Goal: Transaction & Acquisition: Purchase product/service

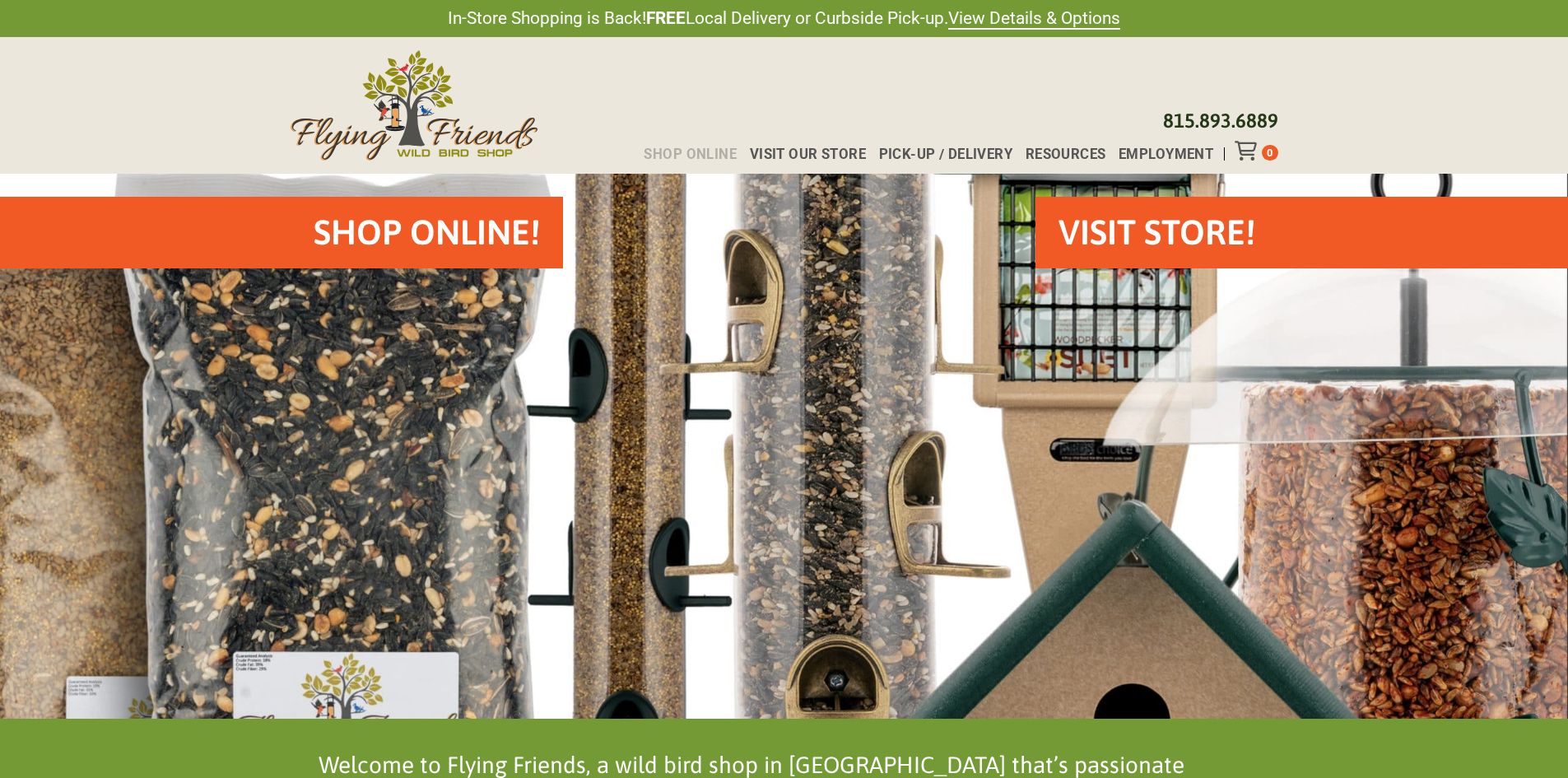
click at [710, 149] on span "Shop Online" at bounding box center [690, 154] width 93 height 14
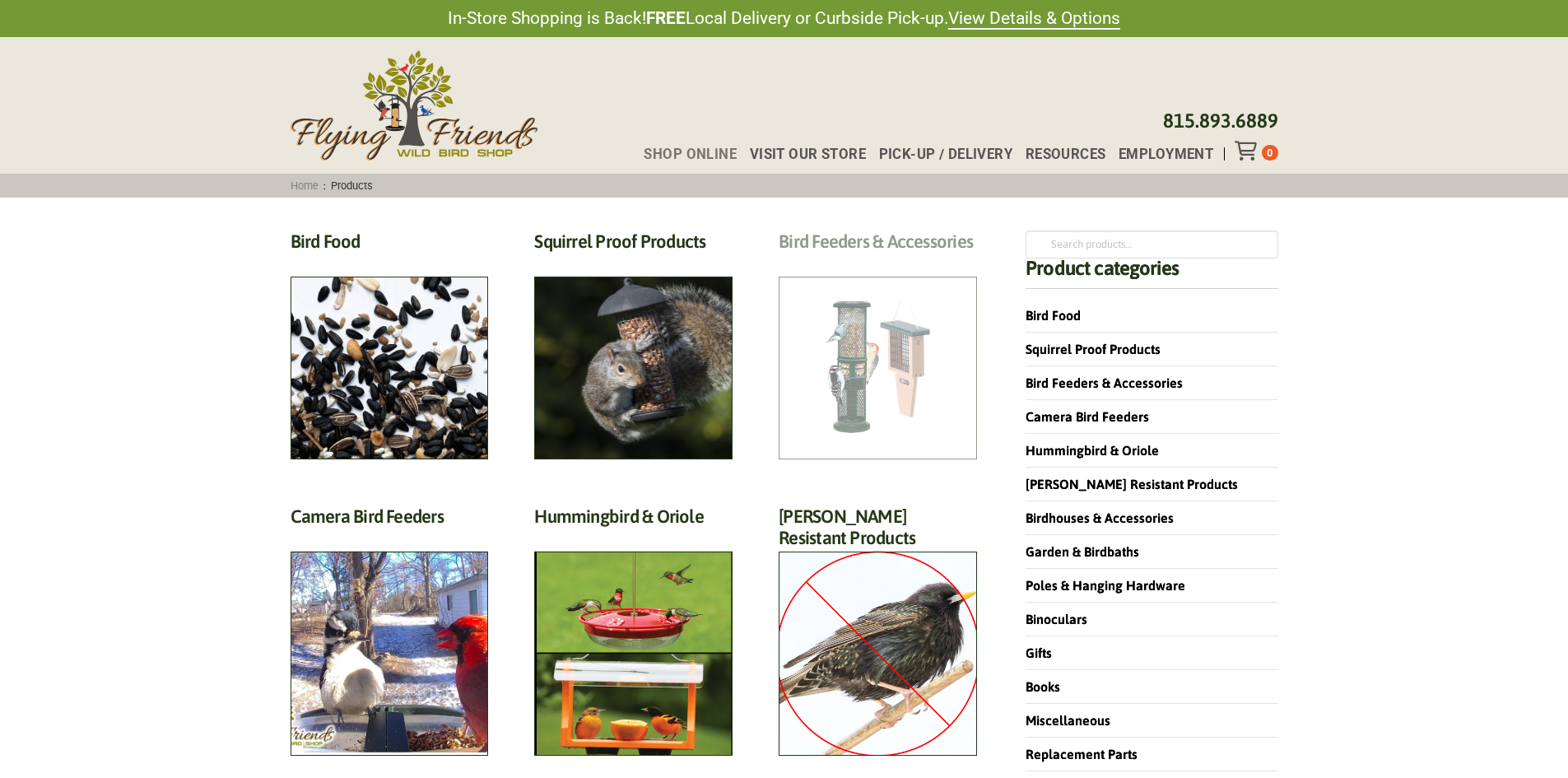
click at [914, 261] on h2 "Bird Feeders & Accessories (172)" at bounding box center [878, 246] width 198 height 31
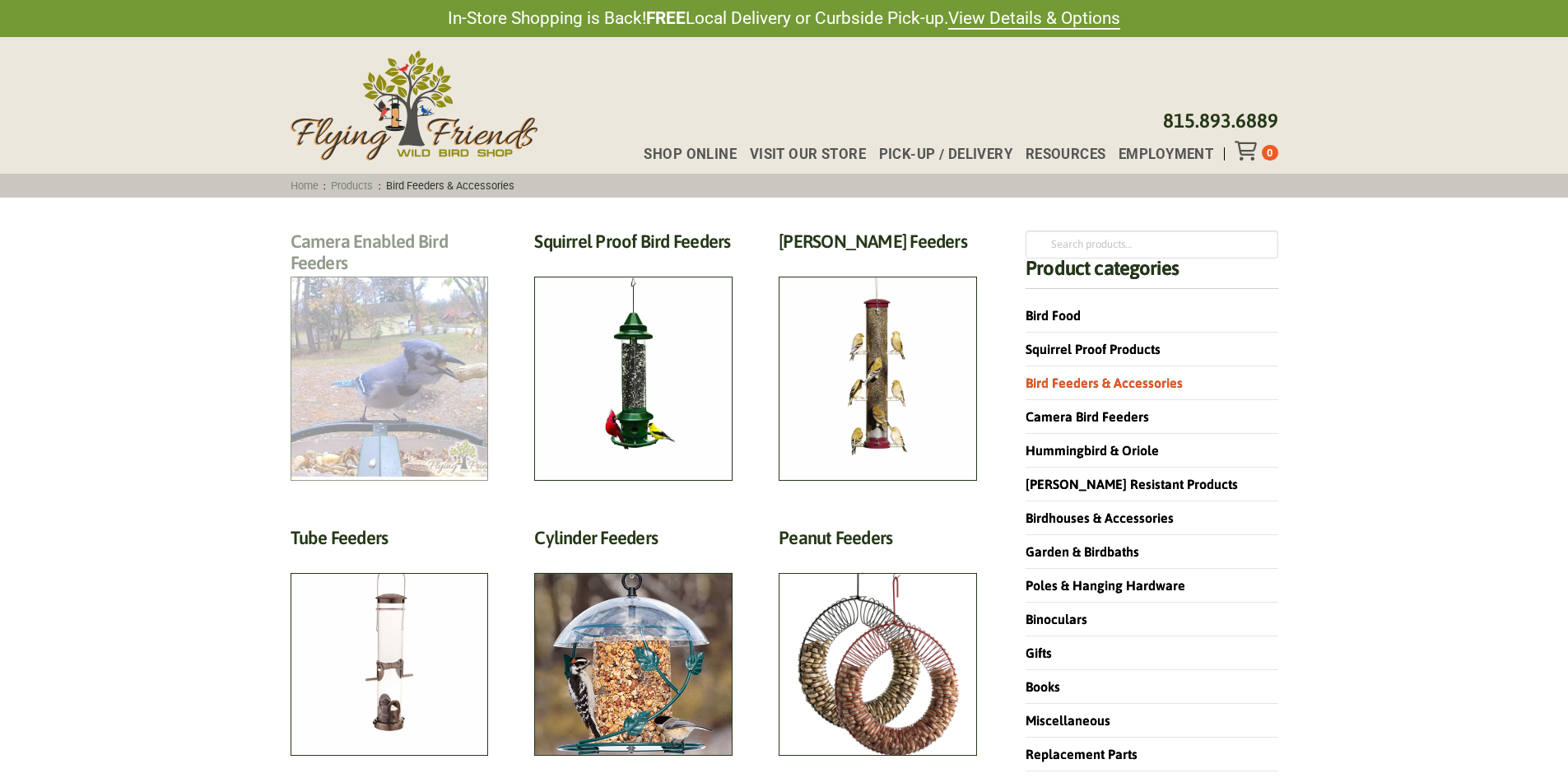
click at [373, 284] on h2 "Camera Enabled Bird Feeders (2)" at bounding box center [390, 257] width 198 height 53
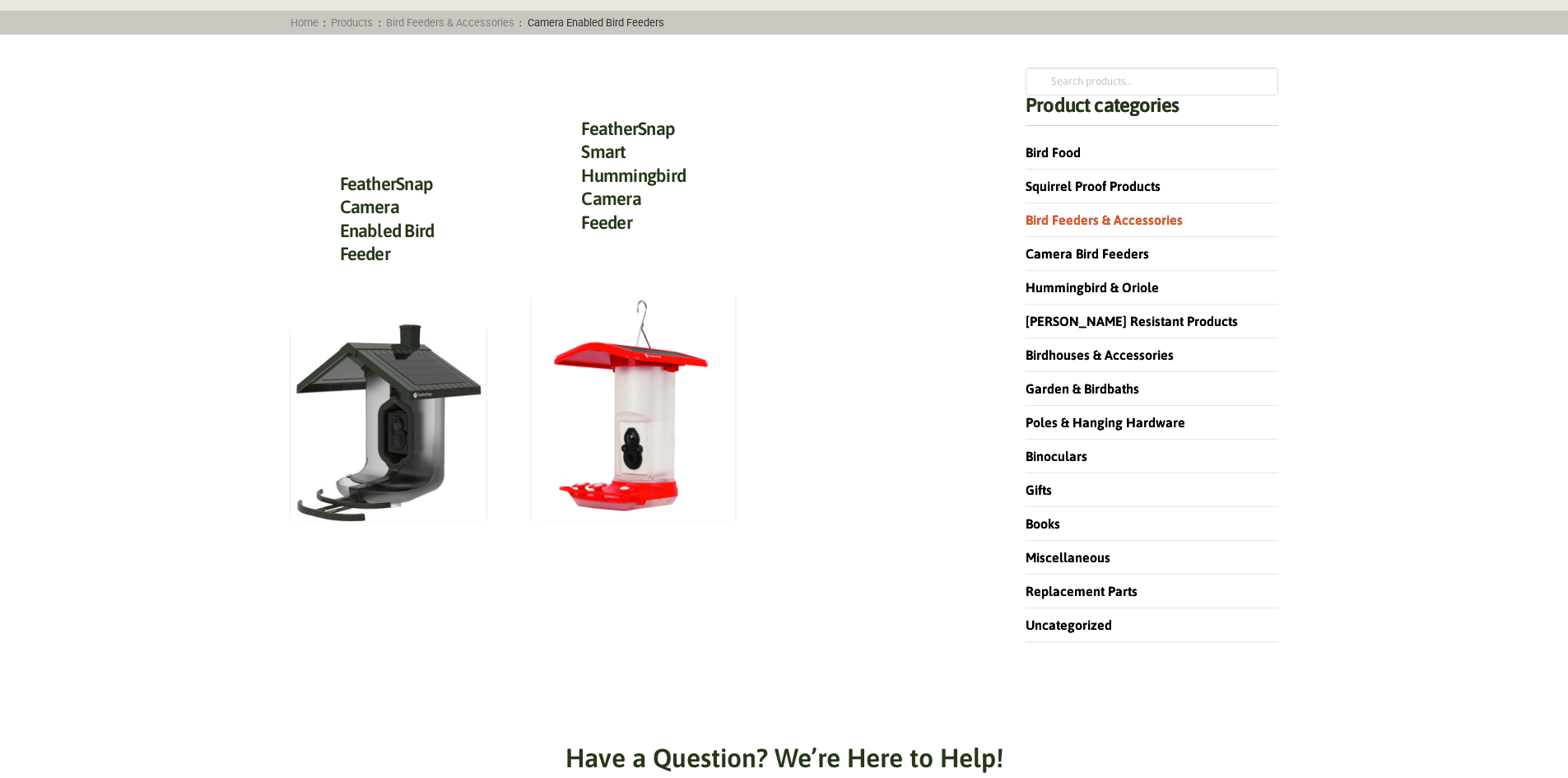
scroll to position [165, 0]
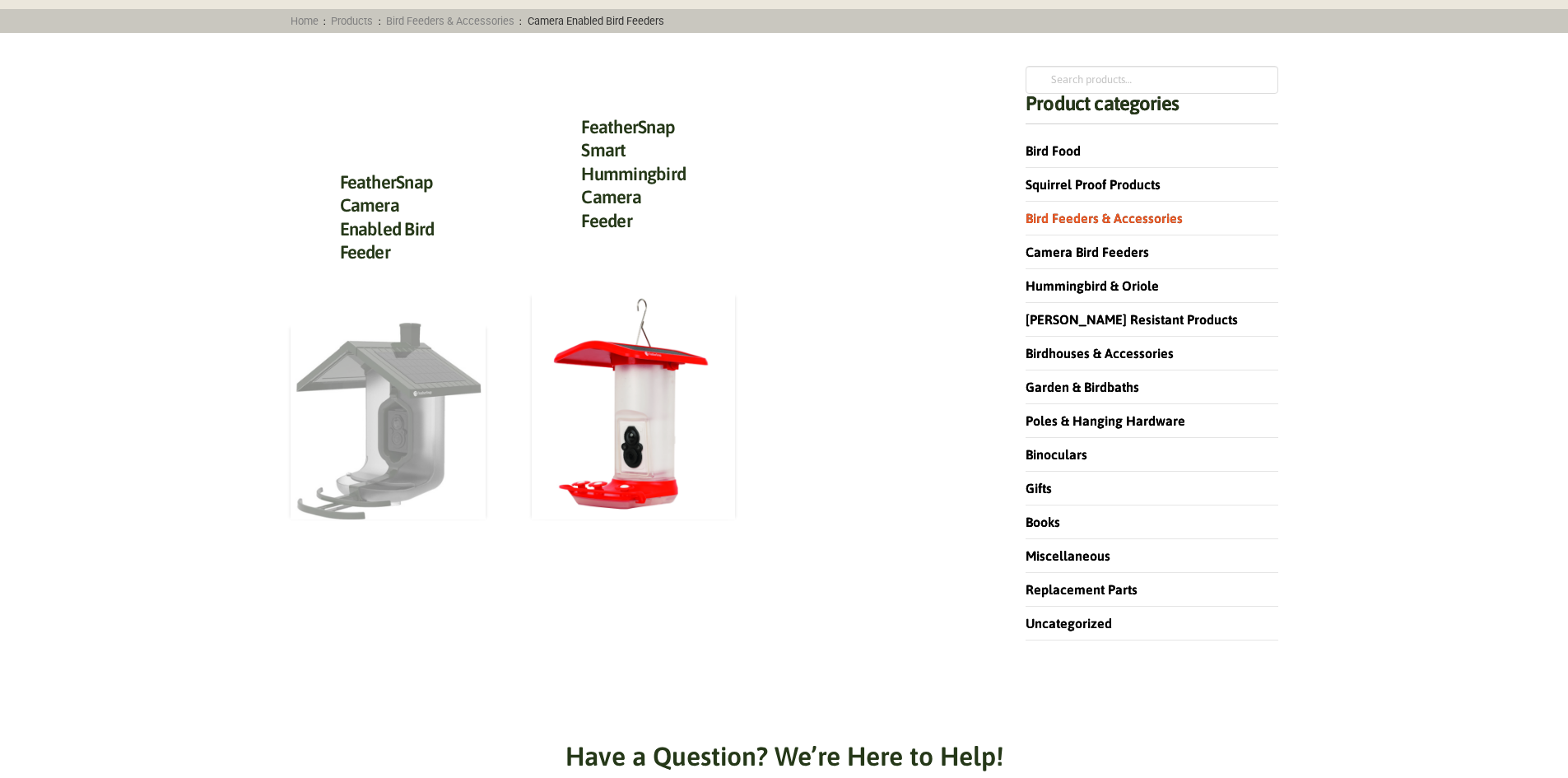
click at [427, 480] on img at bounding box center [389, 421] width 196 height 197
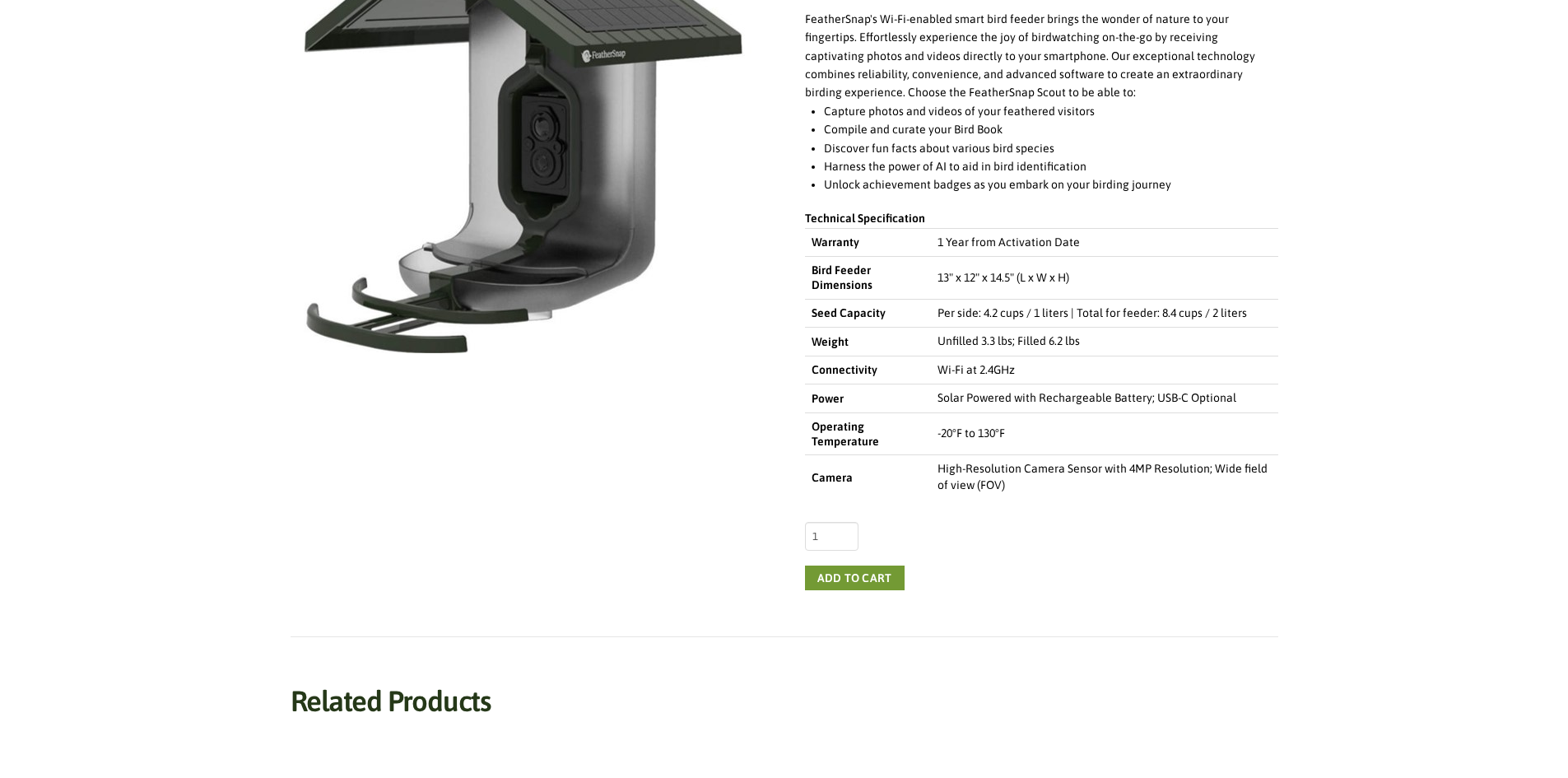
scroll to position [247, 0]
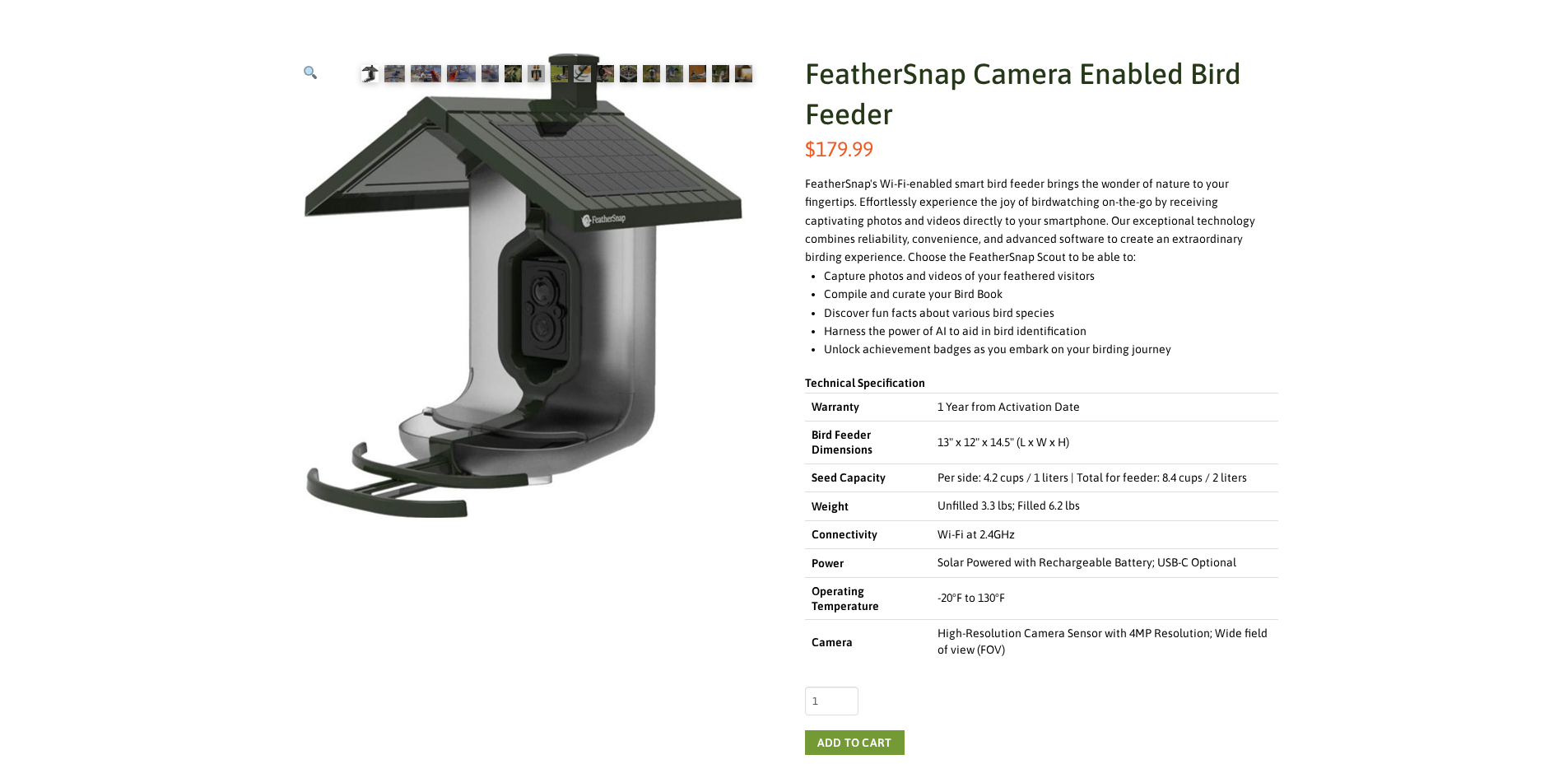
click at [1305, 372] on div "FeatherSnap Camera Enabled Bird Feeder $ 179.99 FeatherSnap's Wi-Fi-enabled sma…" at bounding box center [783, 763] width 1469 height 1528
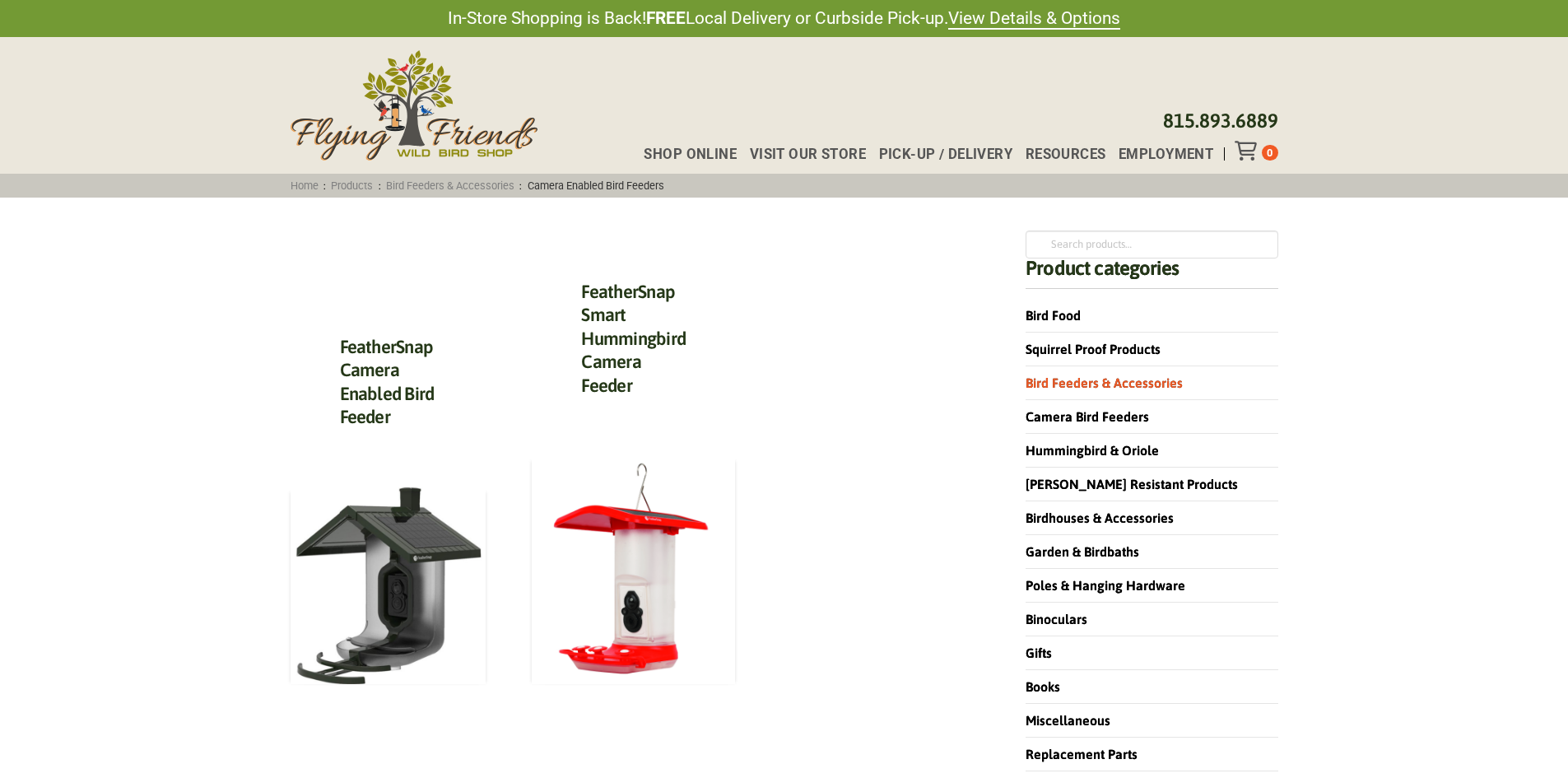
scroll to position [165, 0]
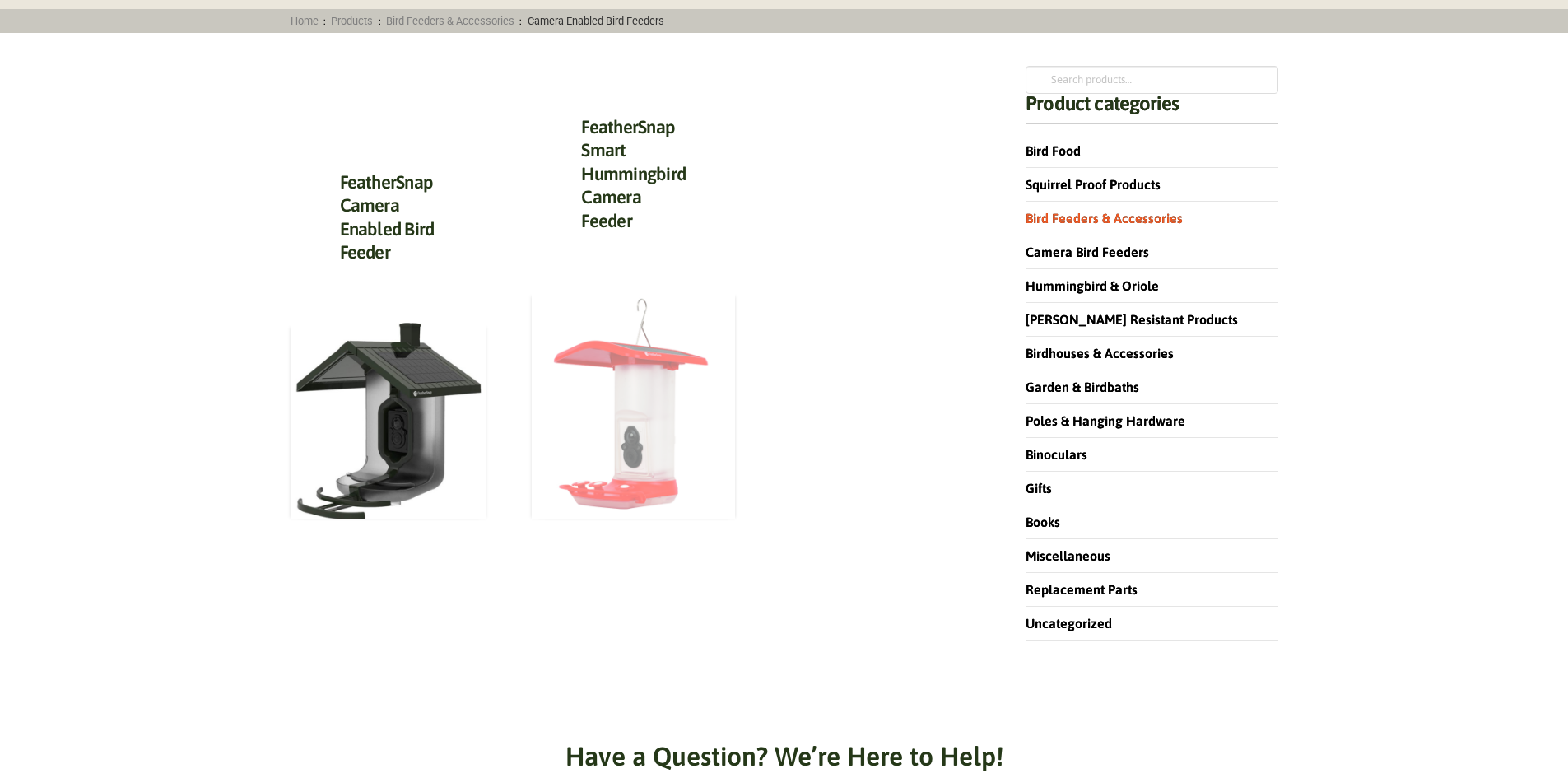
click at [665, 442] on img at bounding box center [633, 405] width 203 height 228
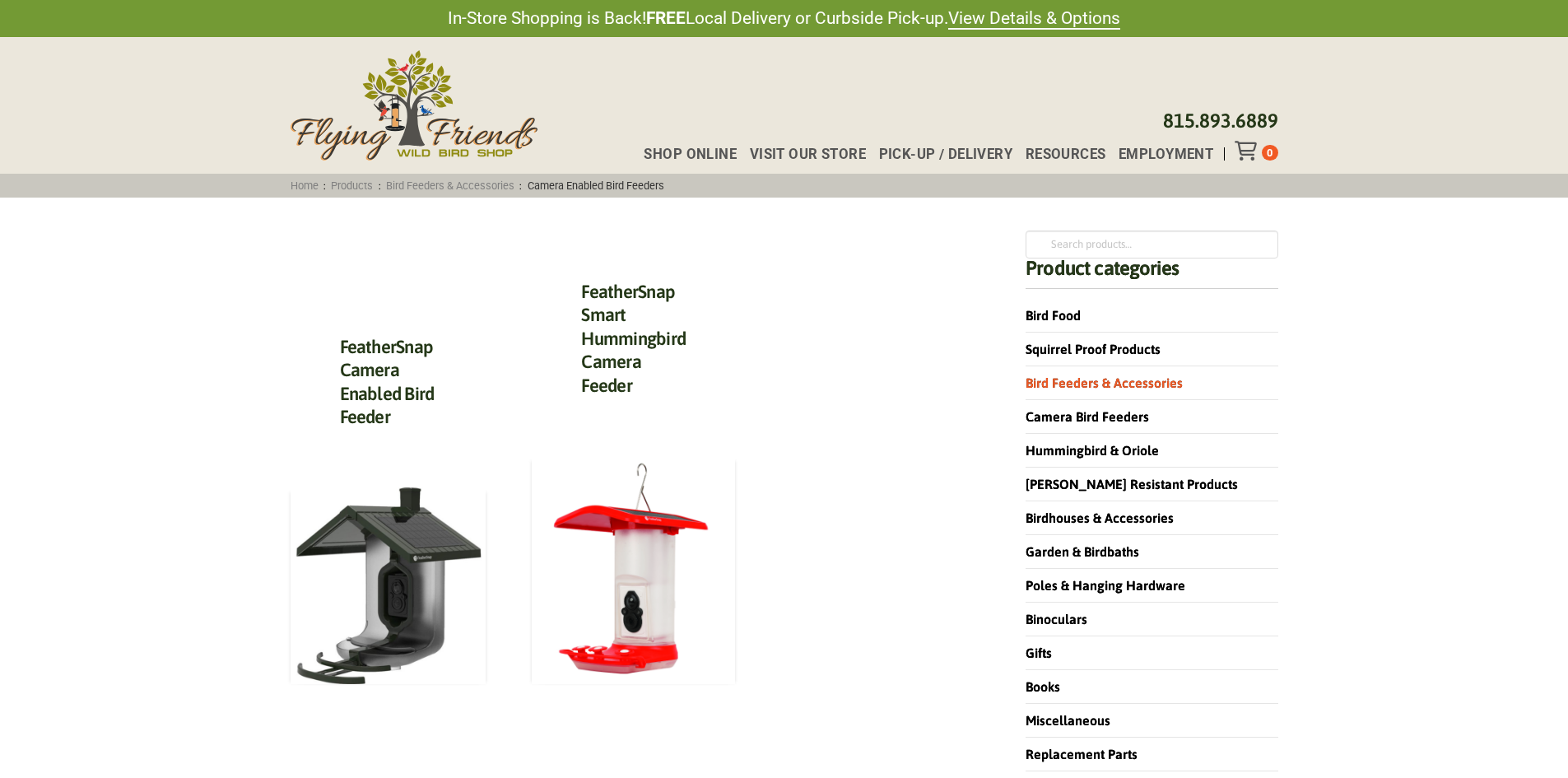
scroll to position [165, 0]
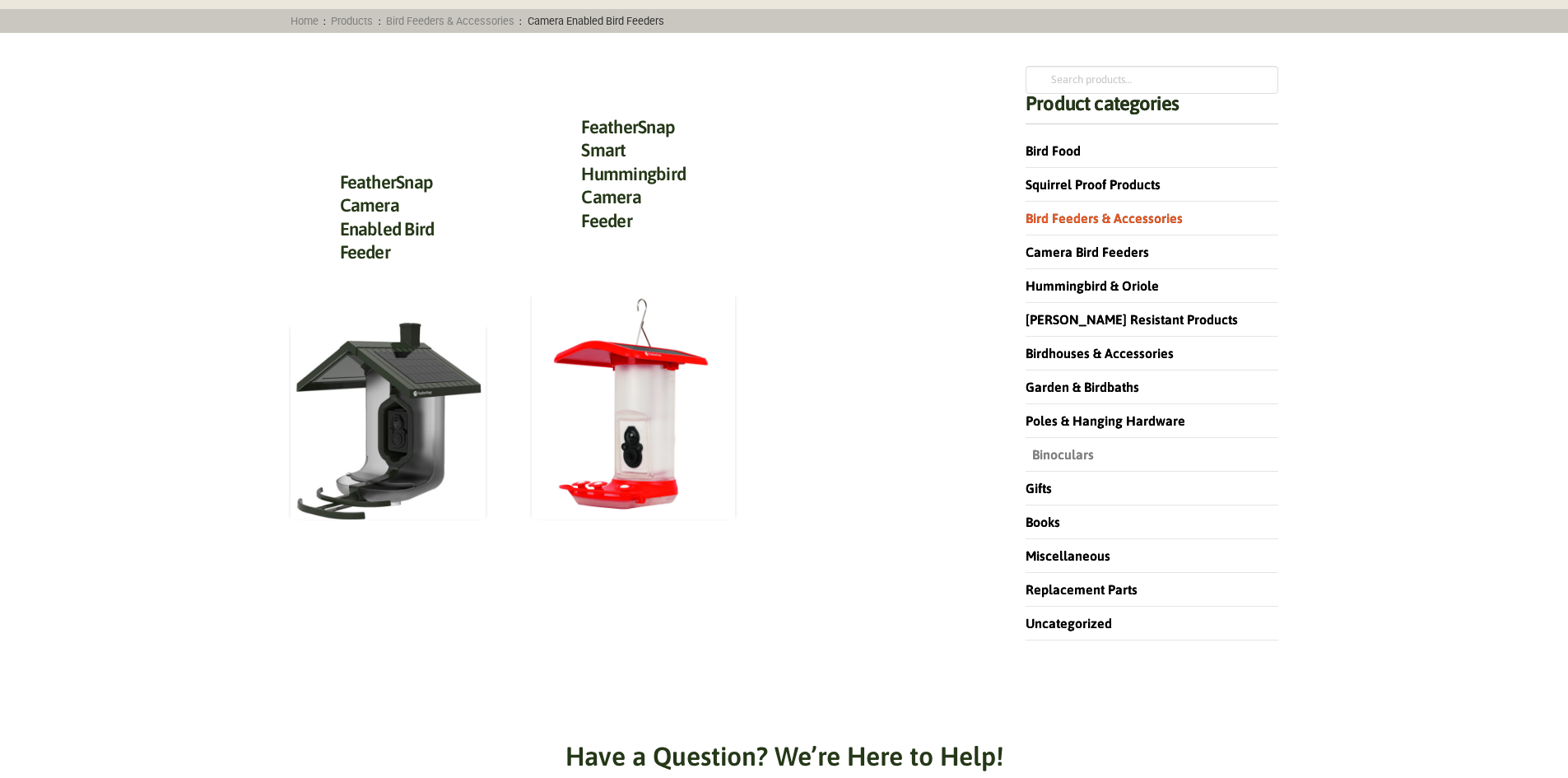
click at [1054, 454] on link "Binoculars" at bounding box center [1059, 454] width 68 height 15
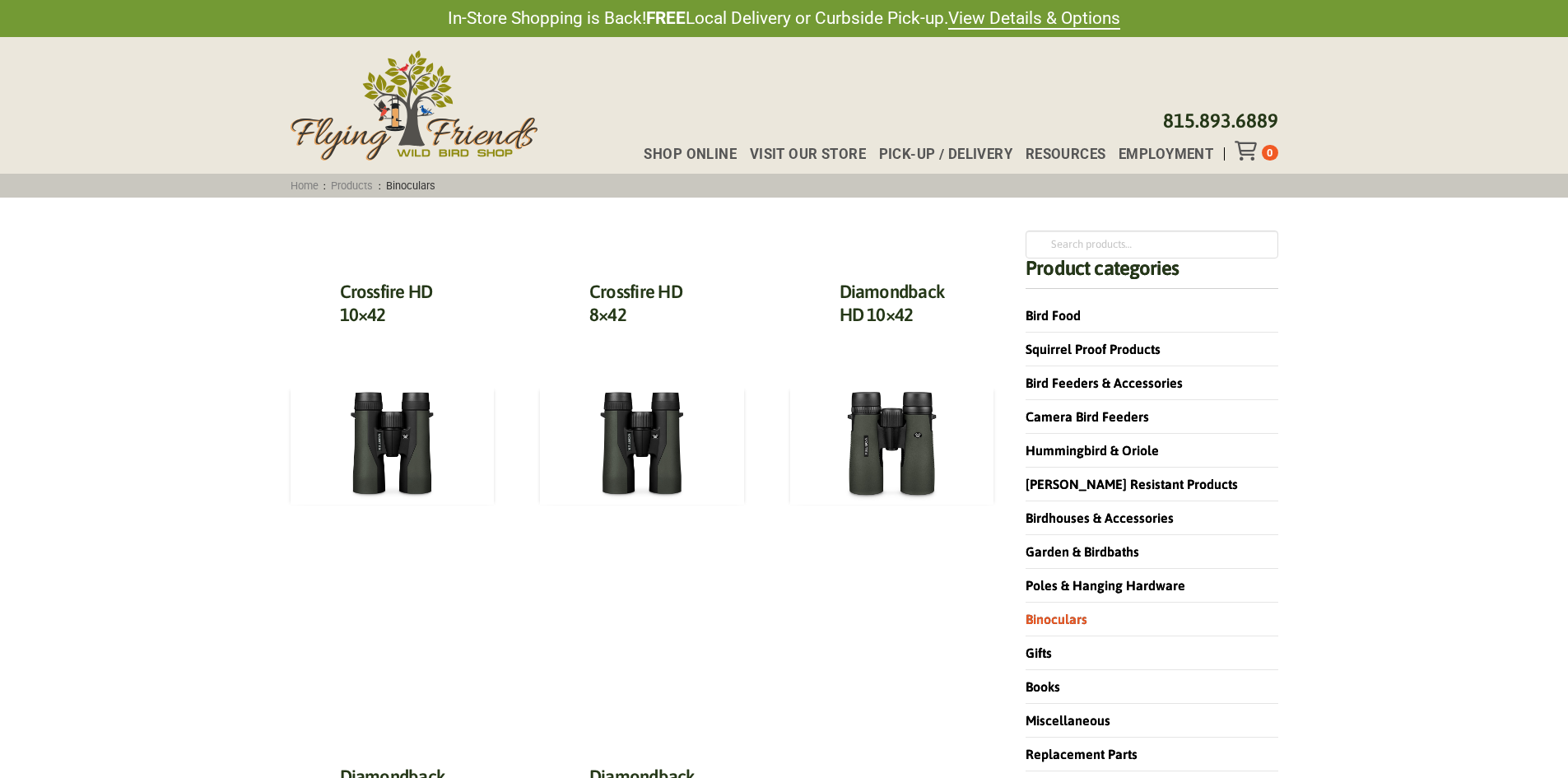
click at [837, 583] on div "Diamondback HD 10×42 $ 299.99 Add to cart" at bounding box center [892, 450] width 204 height 439
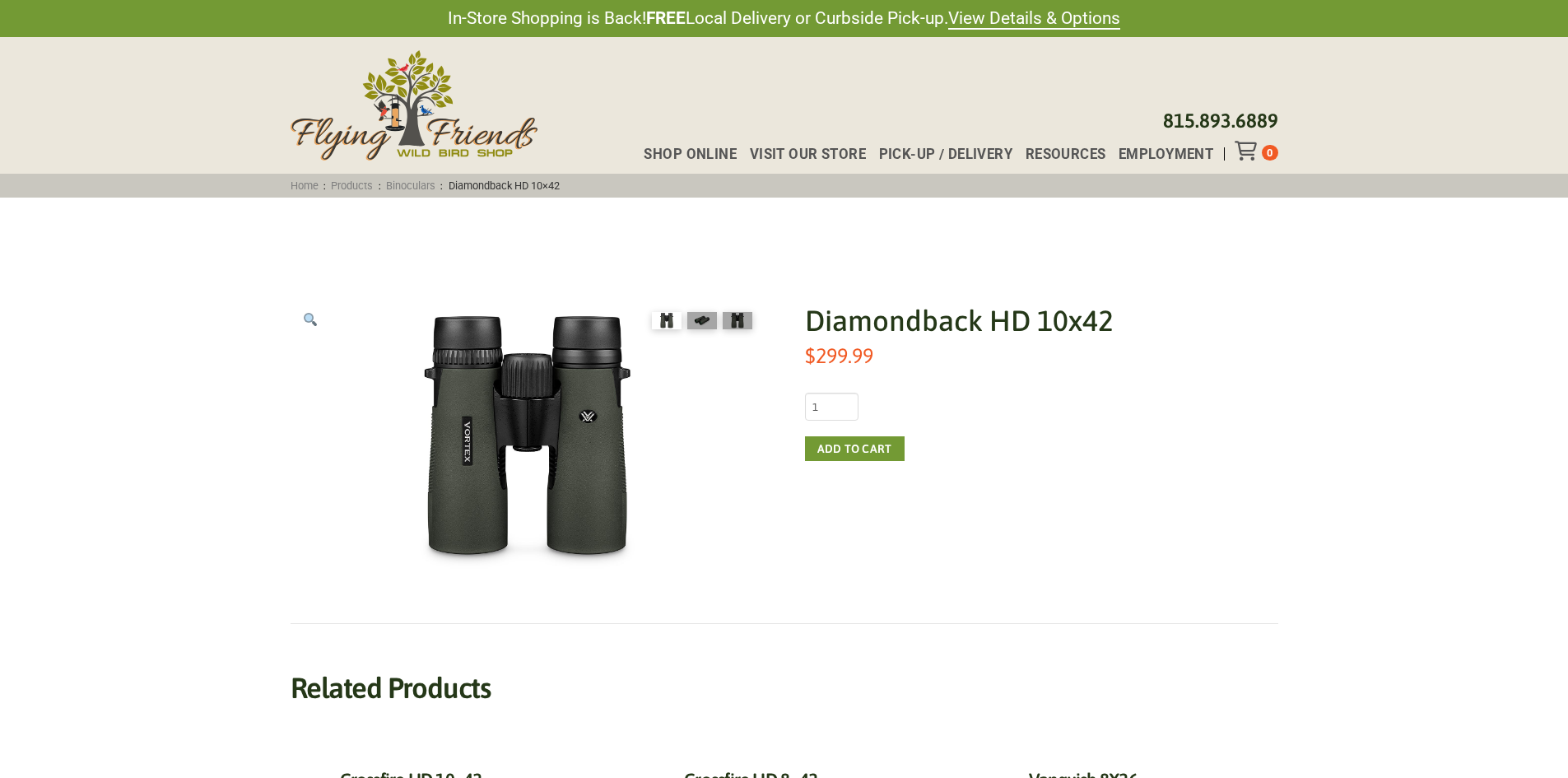
click at [998, 461] on div "Diamondback HD 10x42 $ 299.99 Diamondback HD 10x42 quantity 1 Add to cart" at bounding box center [1041, 439] width 473 height 276
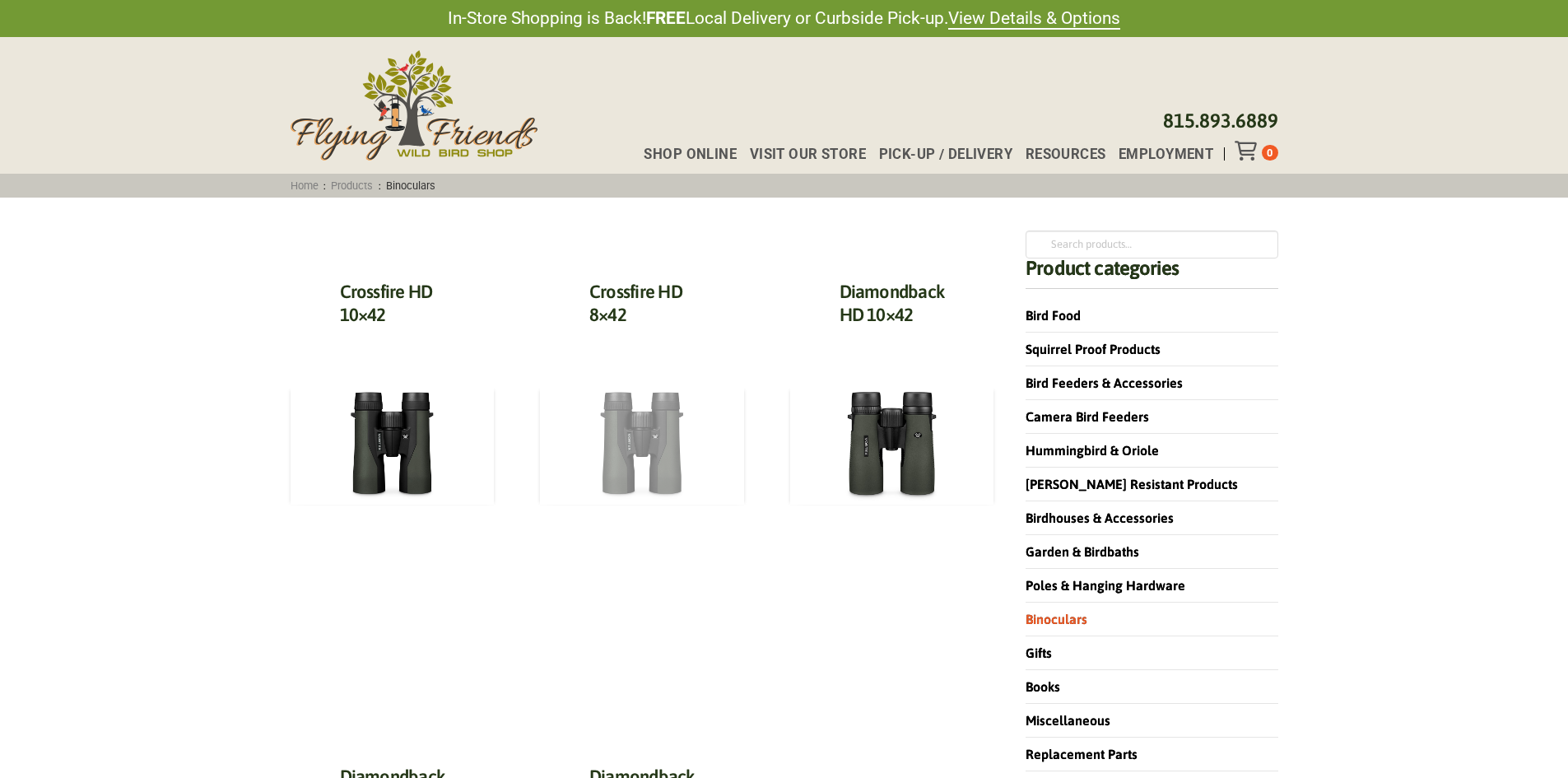
click at [653, 427] on img at bounding box center [641, 444] width 204 height 119
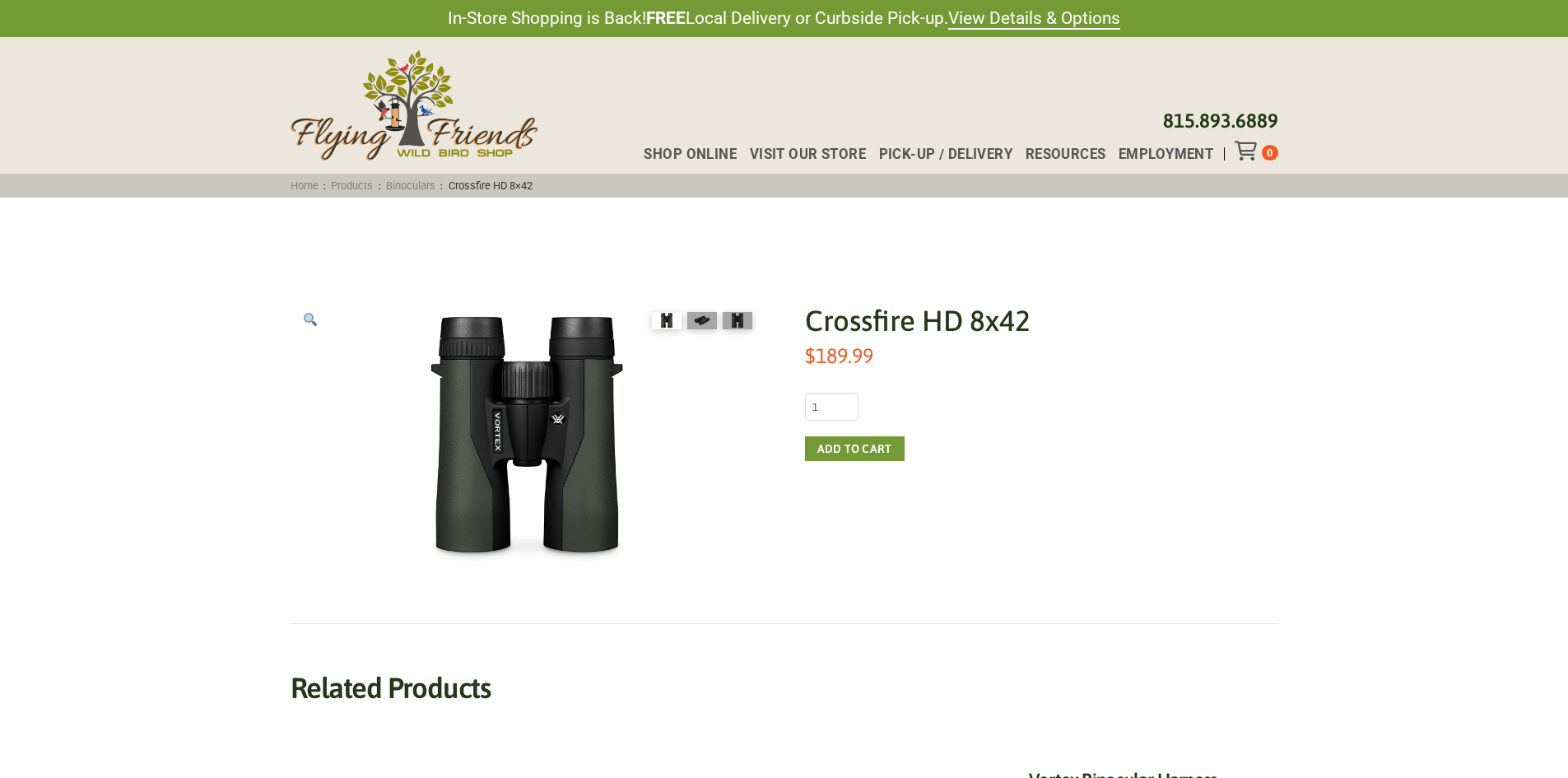
click at [1229, 395] on div "Crossfire HD 8x42 quantity 1" at bounding box center [1041, 406] width 473 height 28
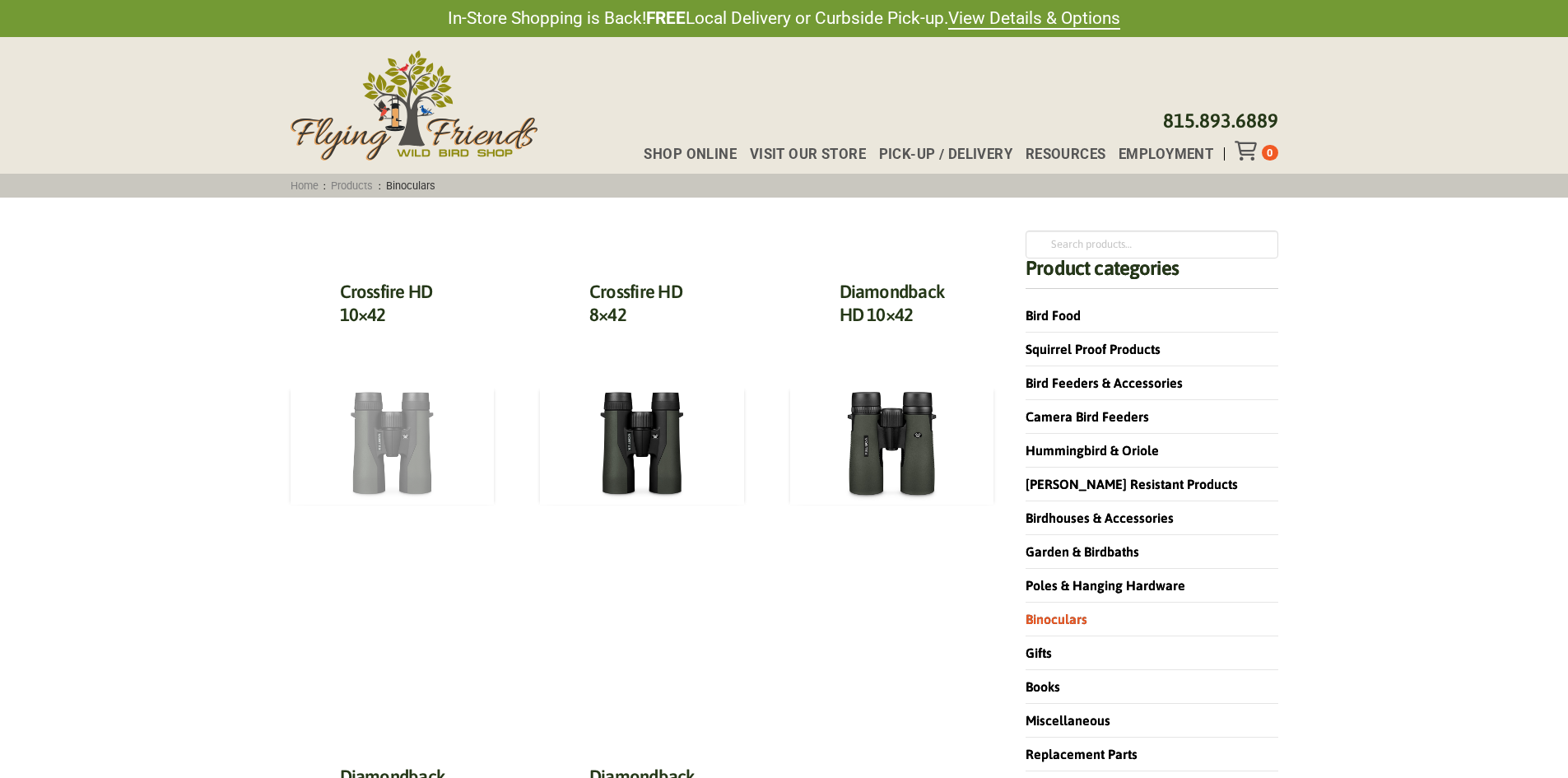
click at [354, 420] on img at bounding box center [392, 444] width 204 height 119
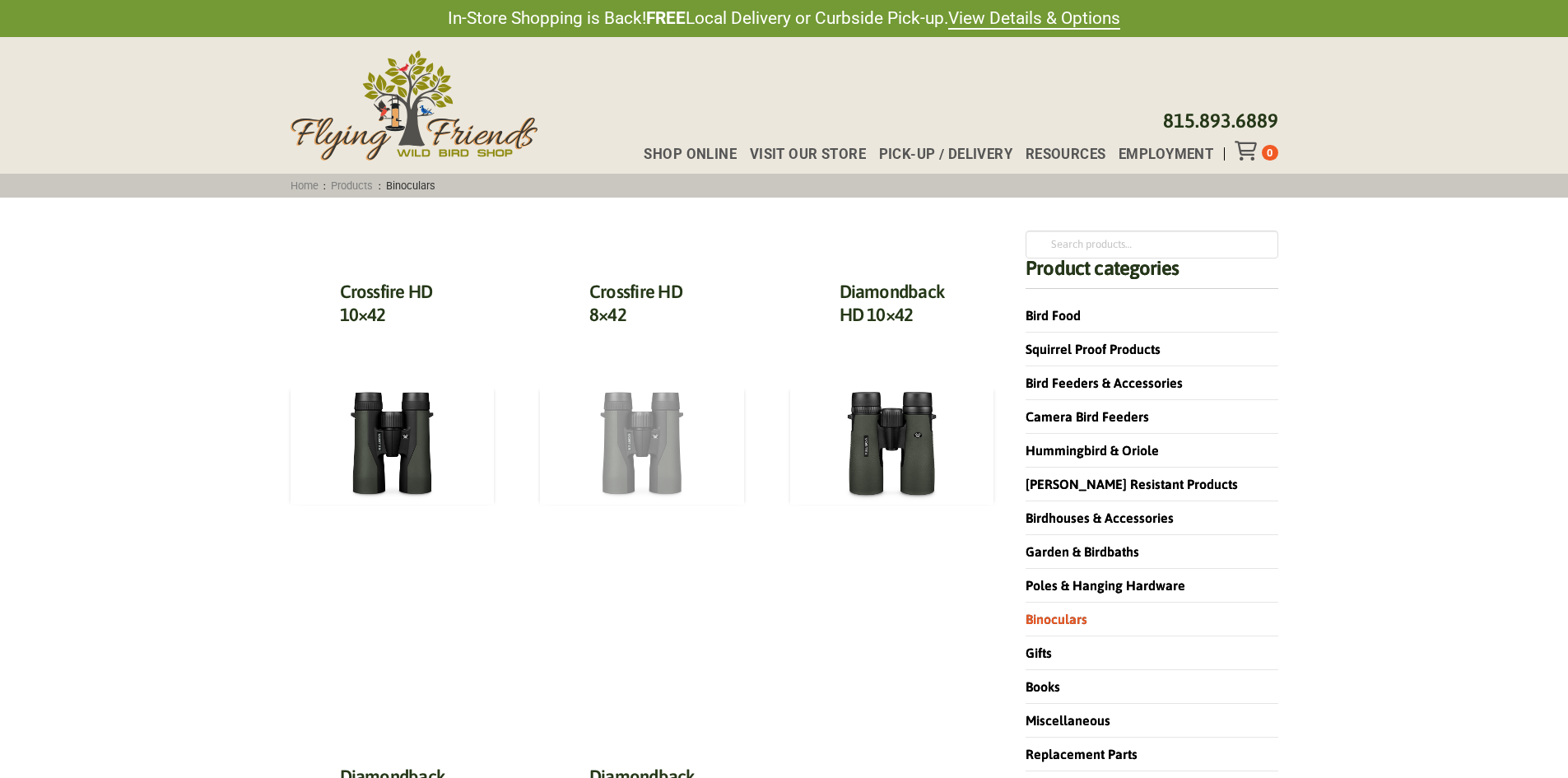
click at [624, 397] on img at bounding box center [641, 444] width 204 height 119
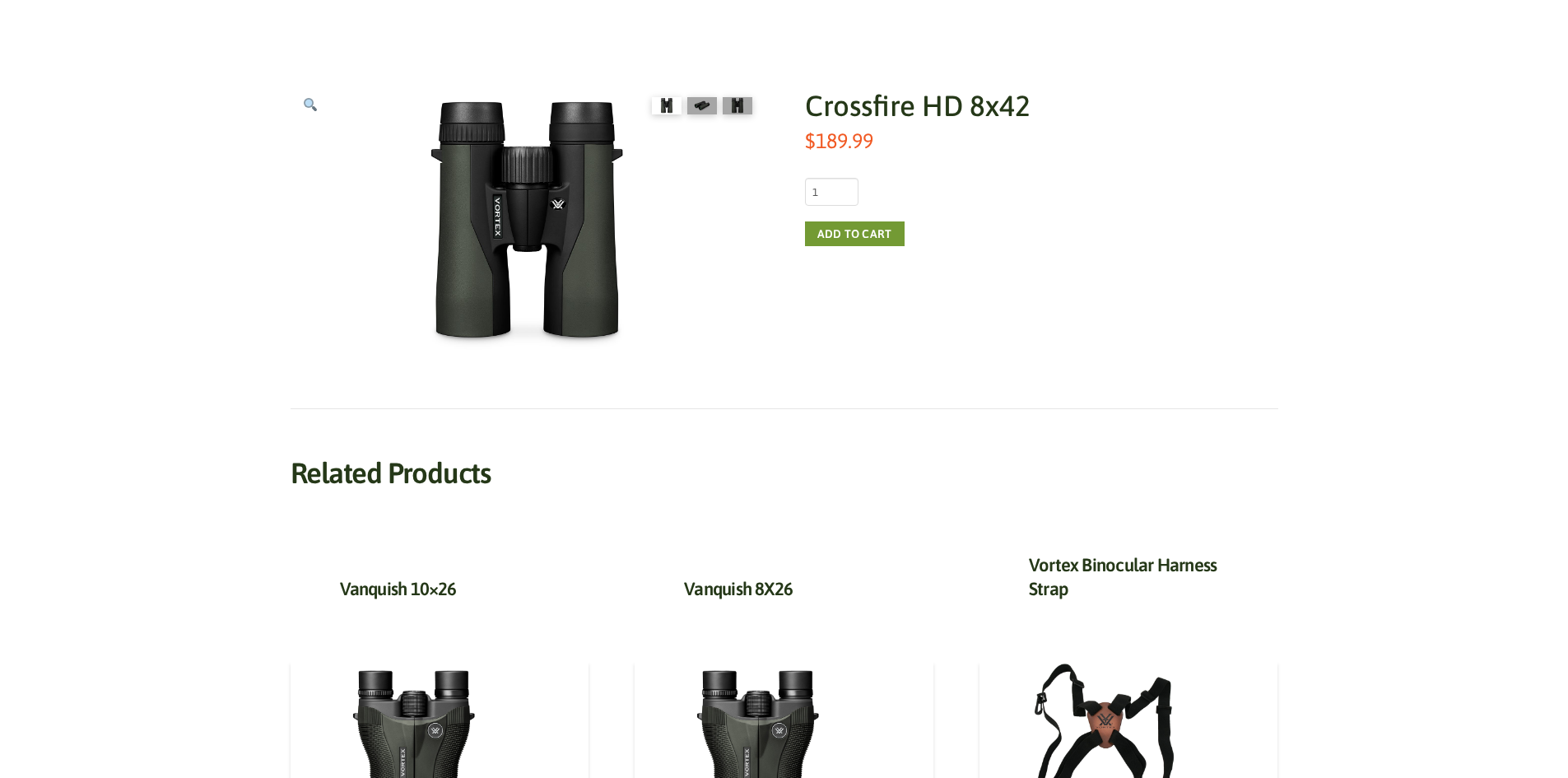
scroll to position [165, 0]
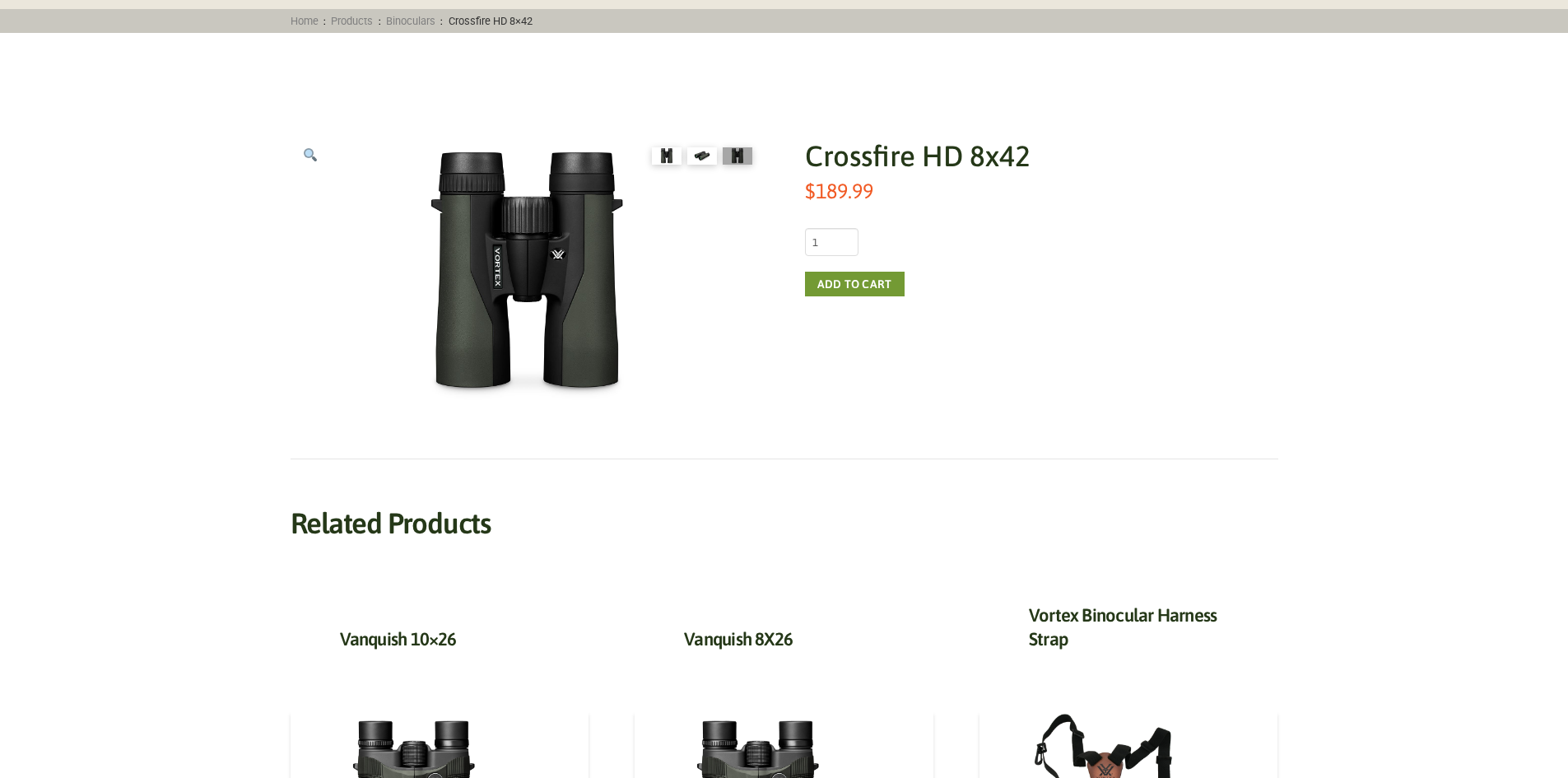
click at [712, 151] on img at bounding box center [701, 155] width 30 height 17
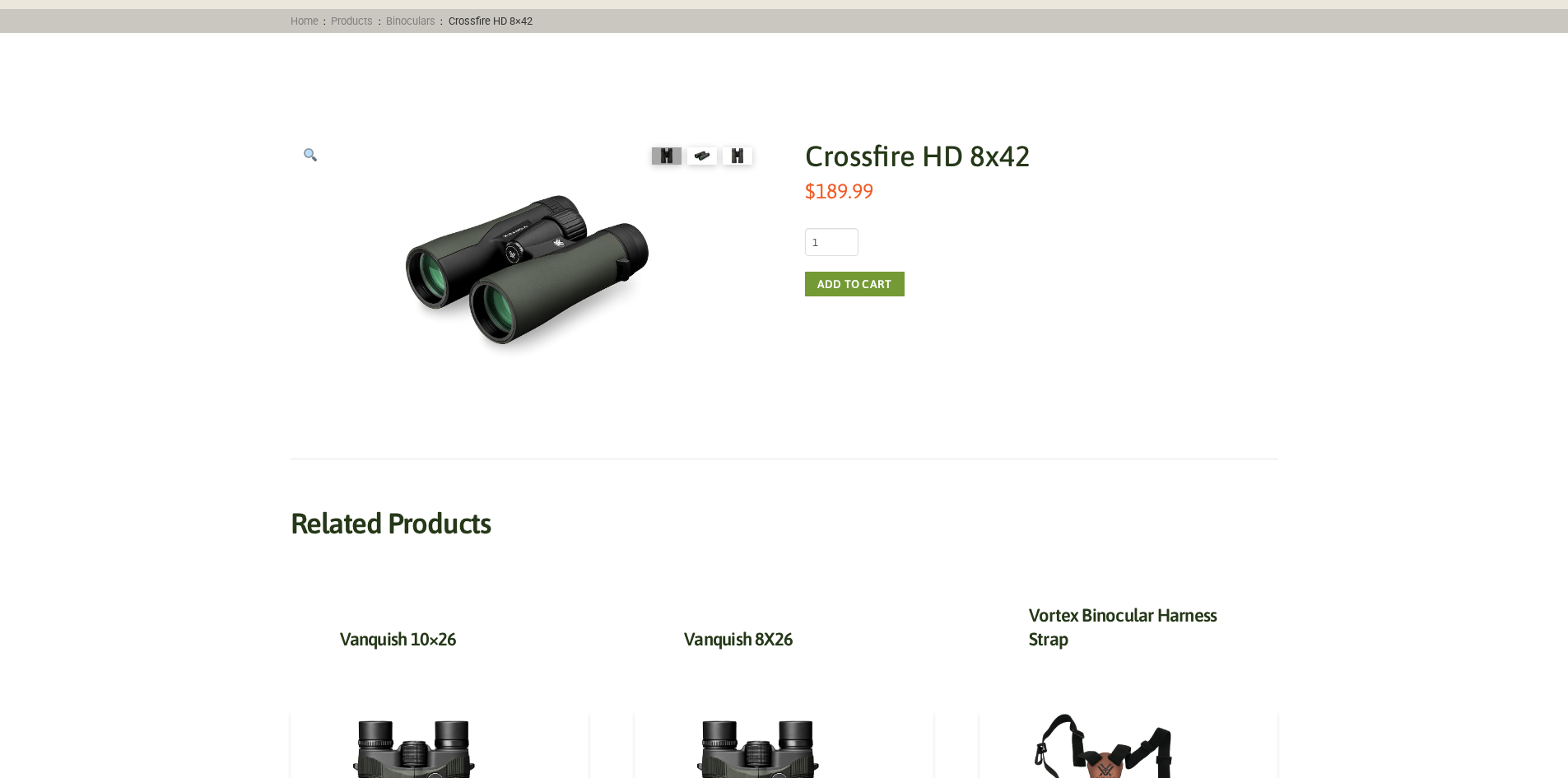
click at [739, 149] on img at bounding box center [737, 155] width 30 height 17
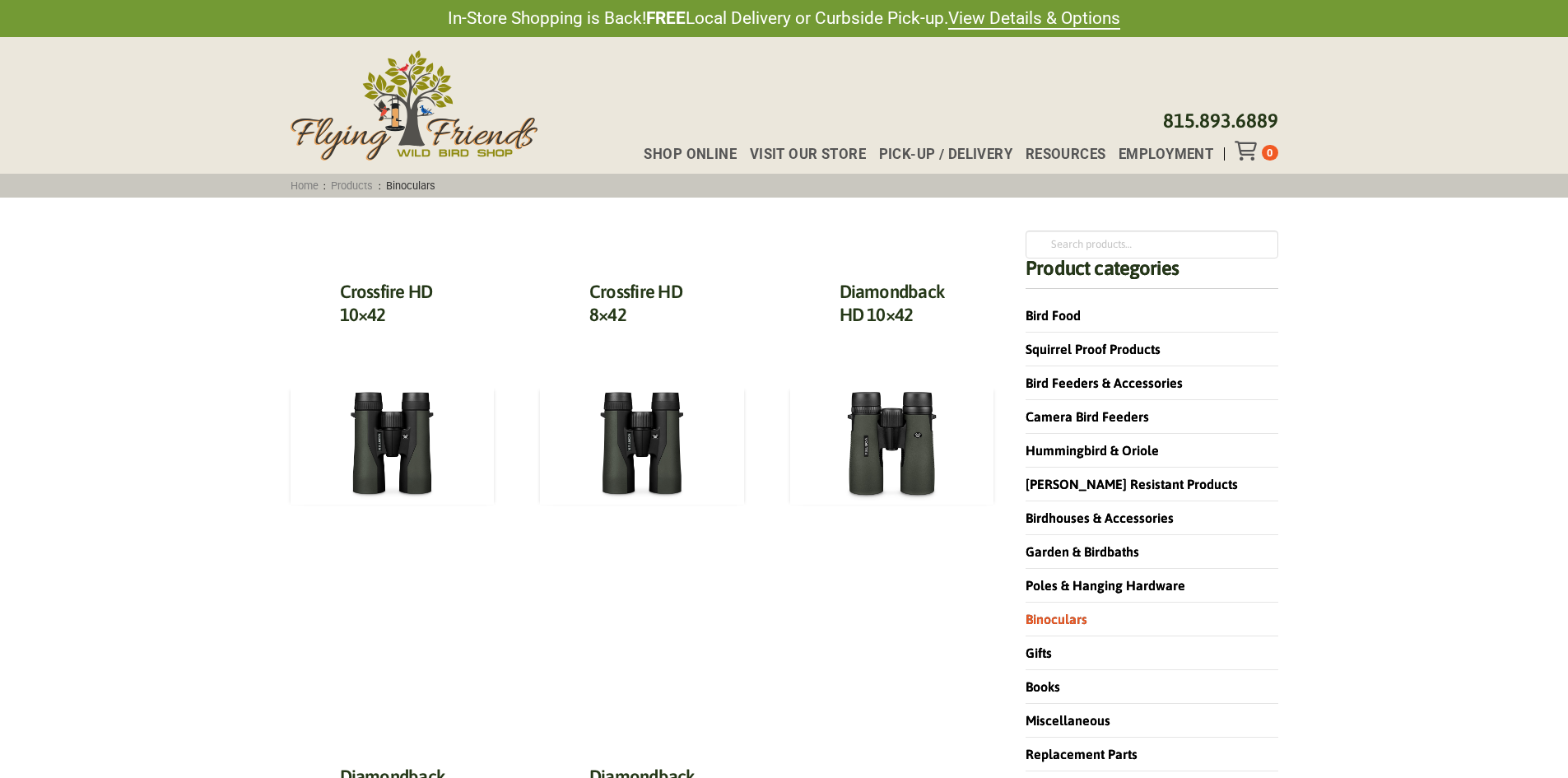
click at [888, 155] on span "Pick-up / Delivery" at bounding box center [947, 154] width 134 height 14
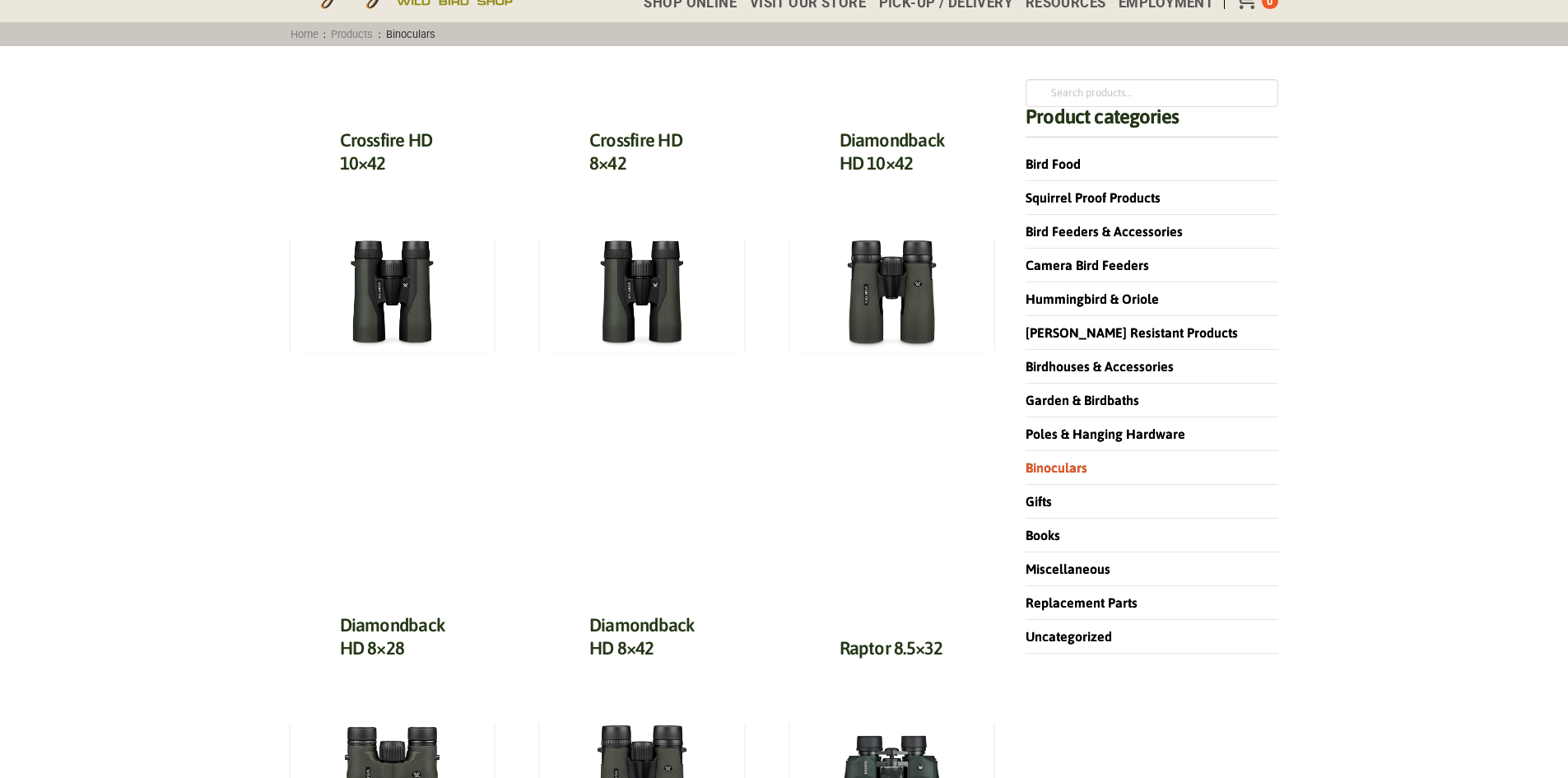
scroll to position [165, 0]
